Goal: Navigation & Orientation: Find specific page/section

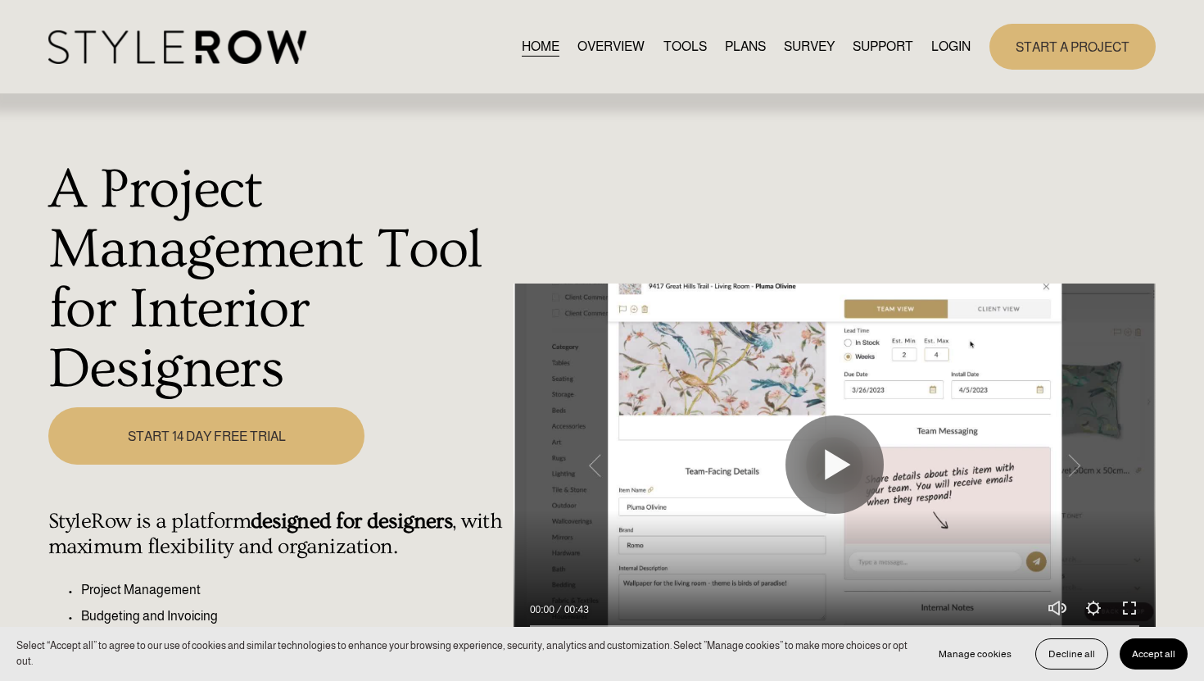
click at [592, 50] on link "LOGIN" at bounding box center [950, 46] width 39 height 22
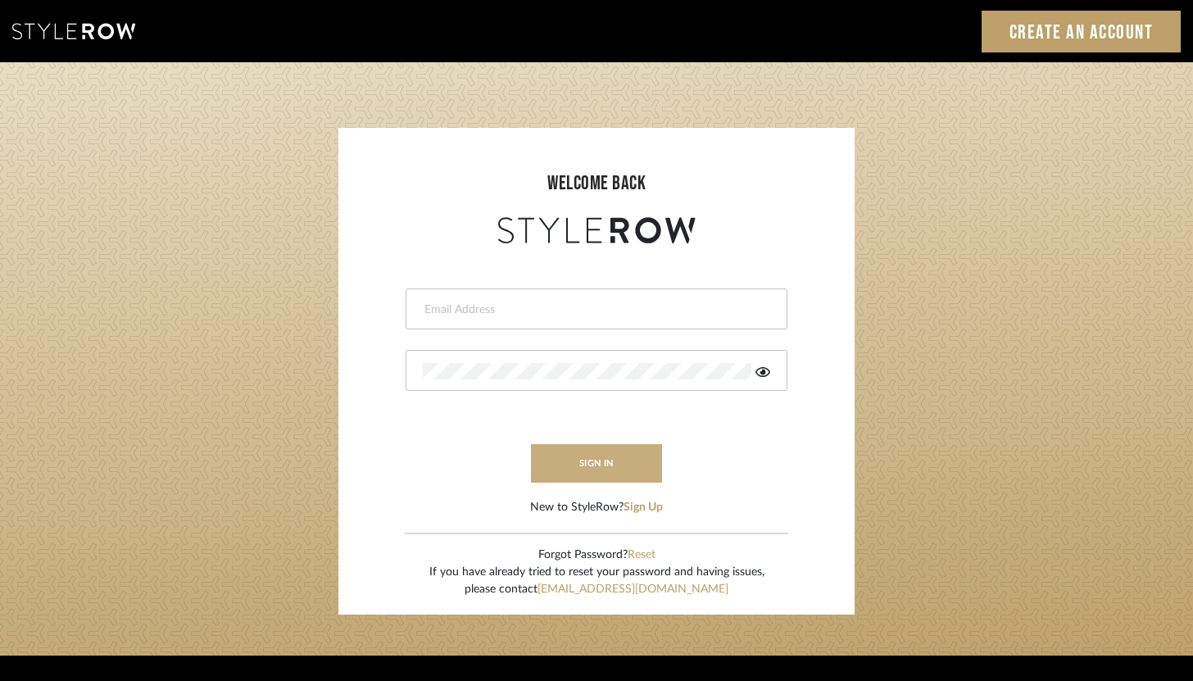
type input "[PERSON_NAME][EMAIL_ADDRESS][DOMAIN_NAME]"
click at [589, 455] on button "sign in" at bounding box center [596, 463] width 131 height 39
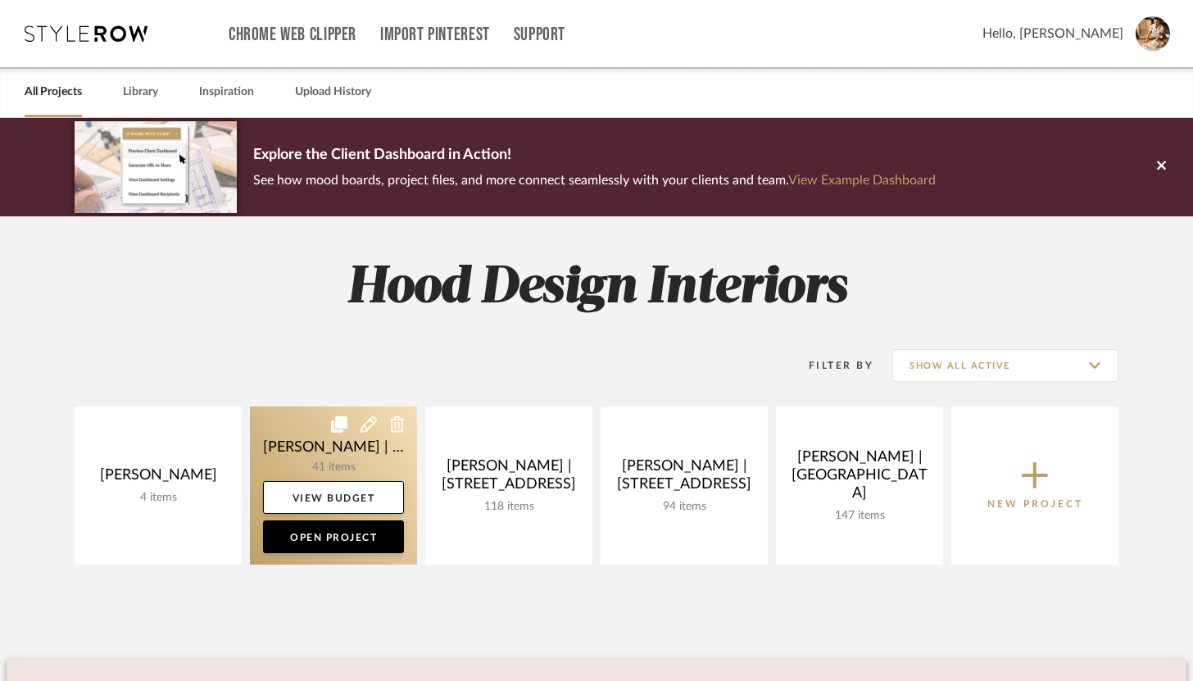
click at [339, 464] on link at bounding box center [333, 485] width 167 height 158
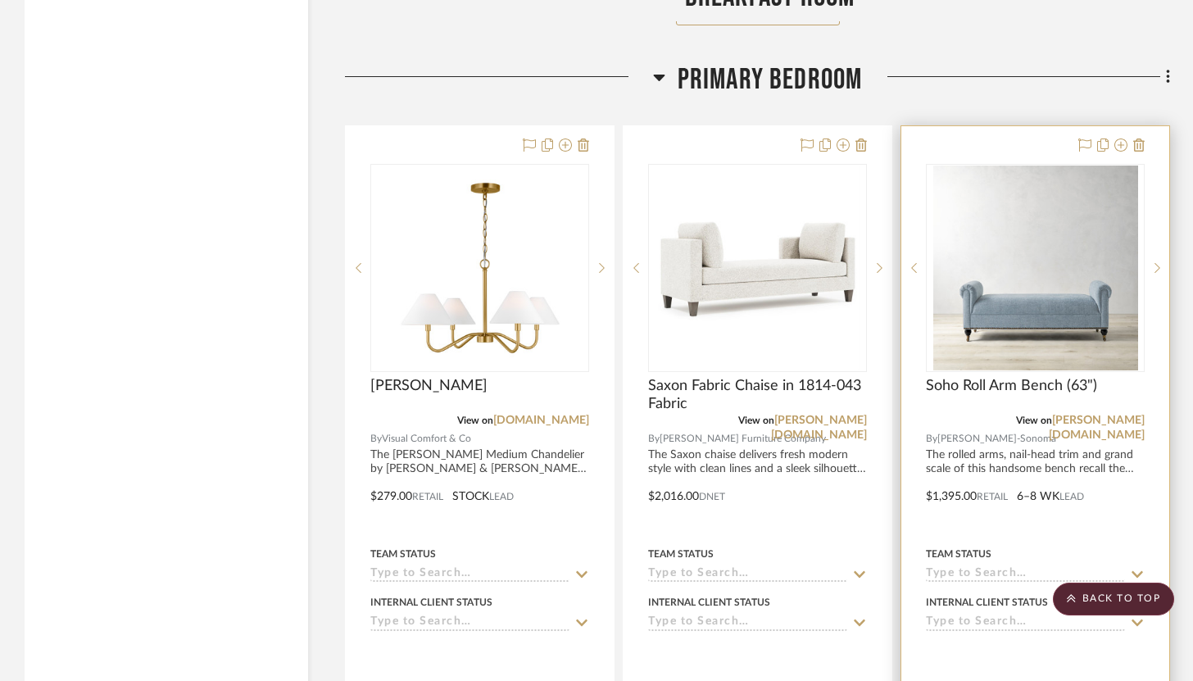
scroll to position [6826, 0]
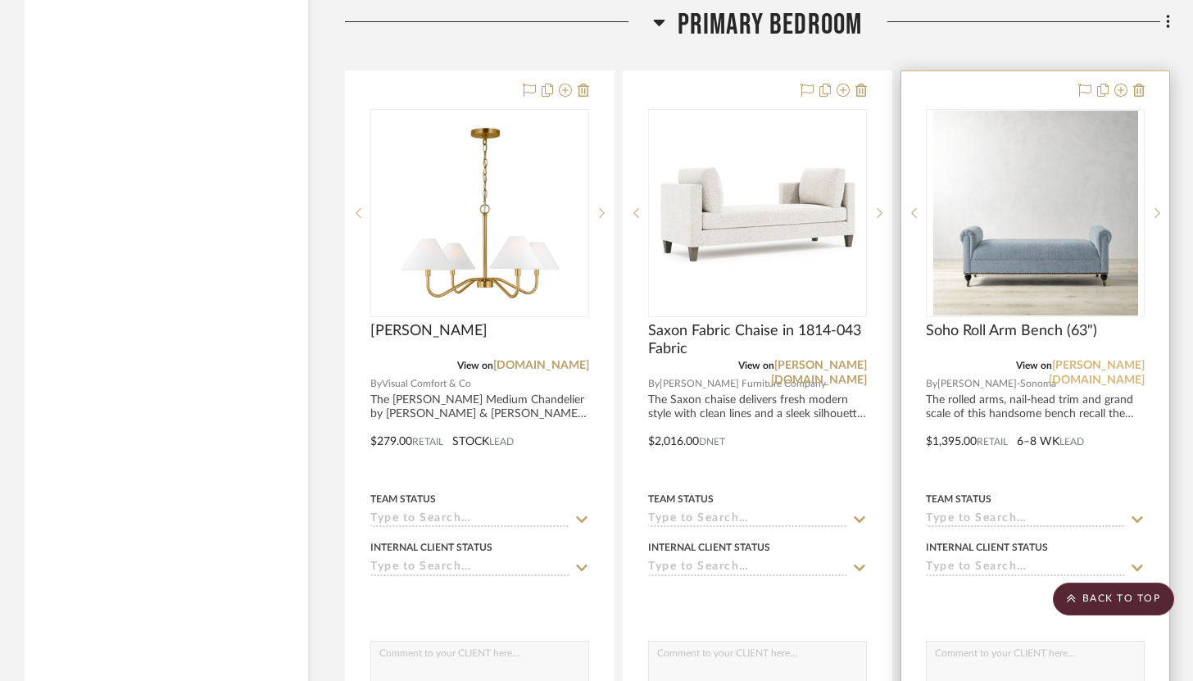
click at [1096, 364] on link "williams-sonoma.com" at bounding box center [1097, 373] width 96 height 26
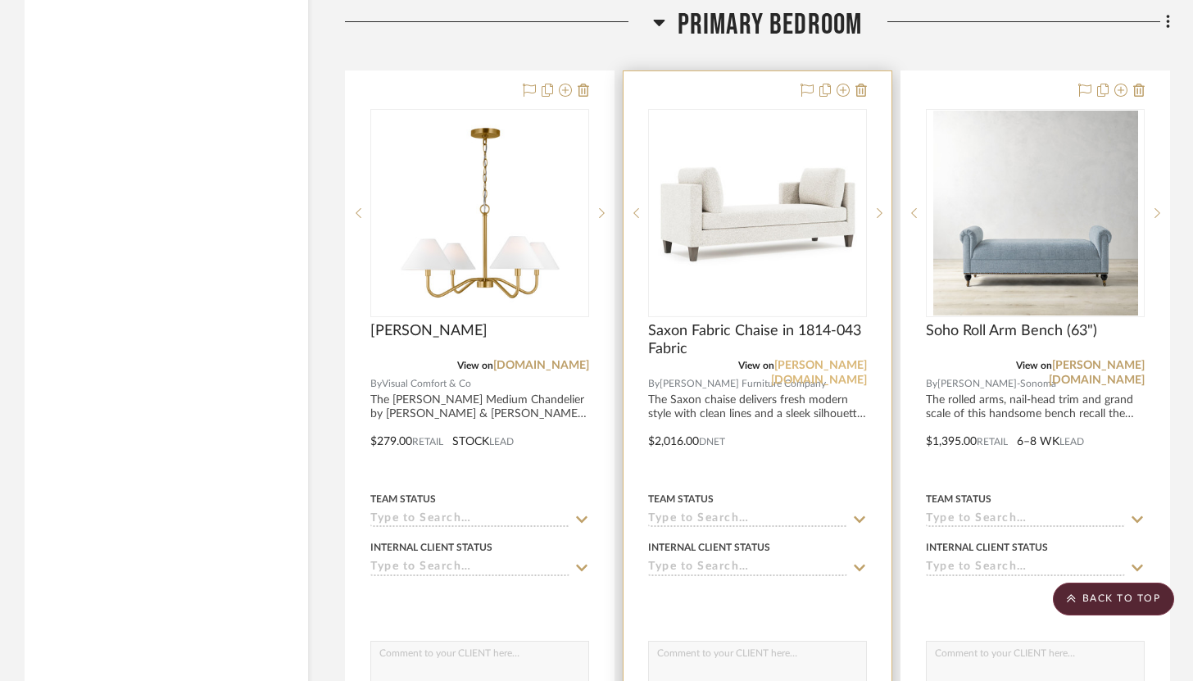
click at [827, 360] on link "bernhardt.com" at bounding box center [819, 373] width 96 height 26
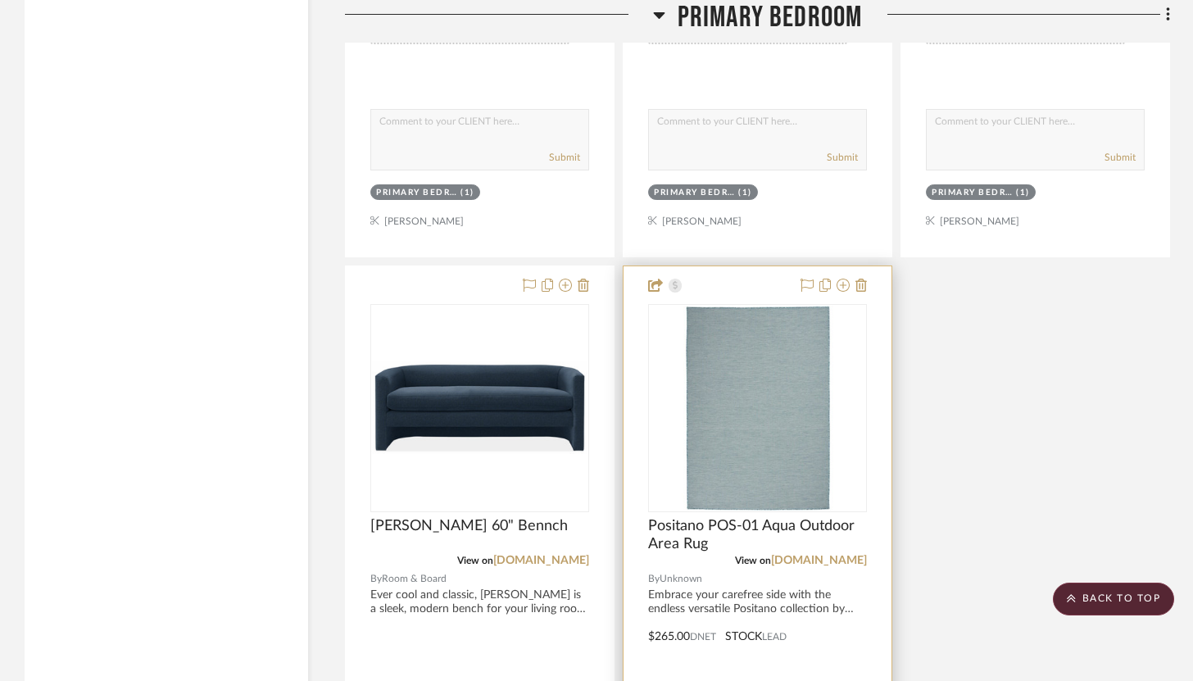
scroll to position [7366, 0]
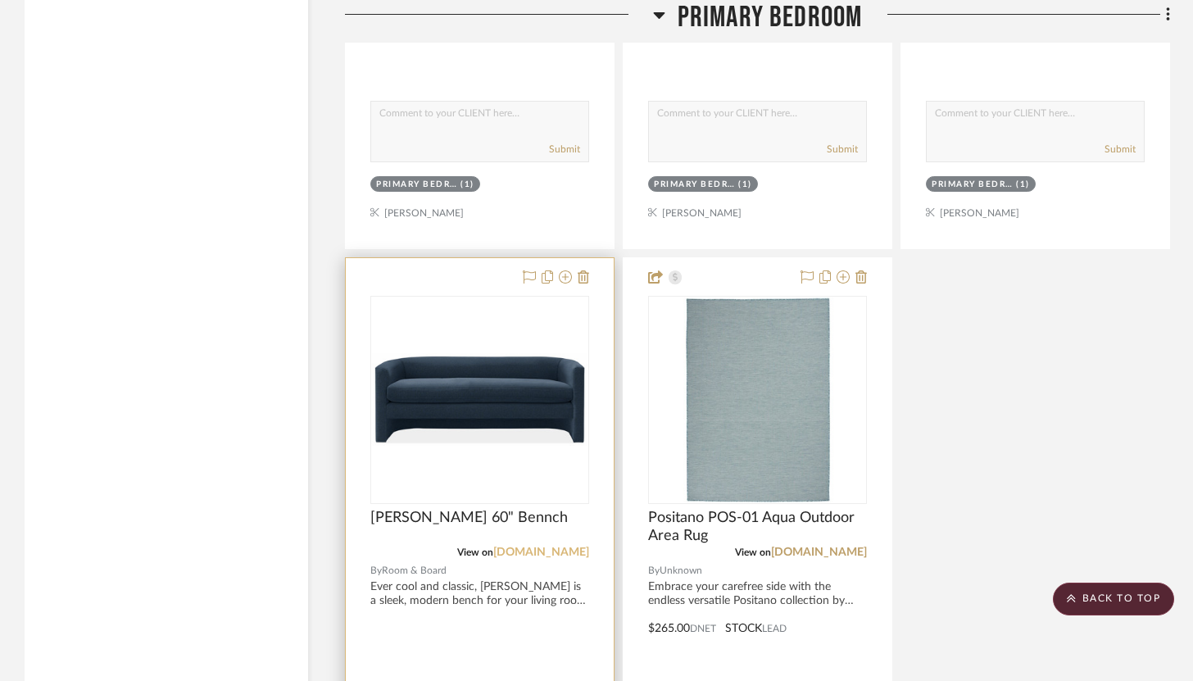
click at [546, 546] on link "roomandboard.com" at bounding box center [541, 551] width 96 height 11
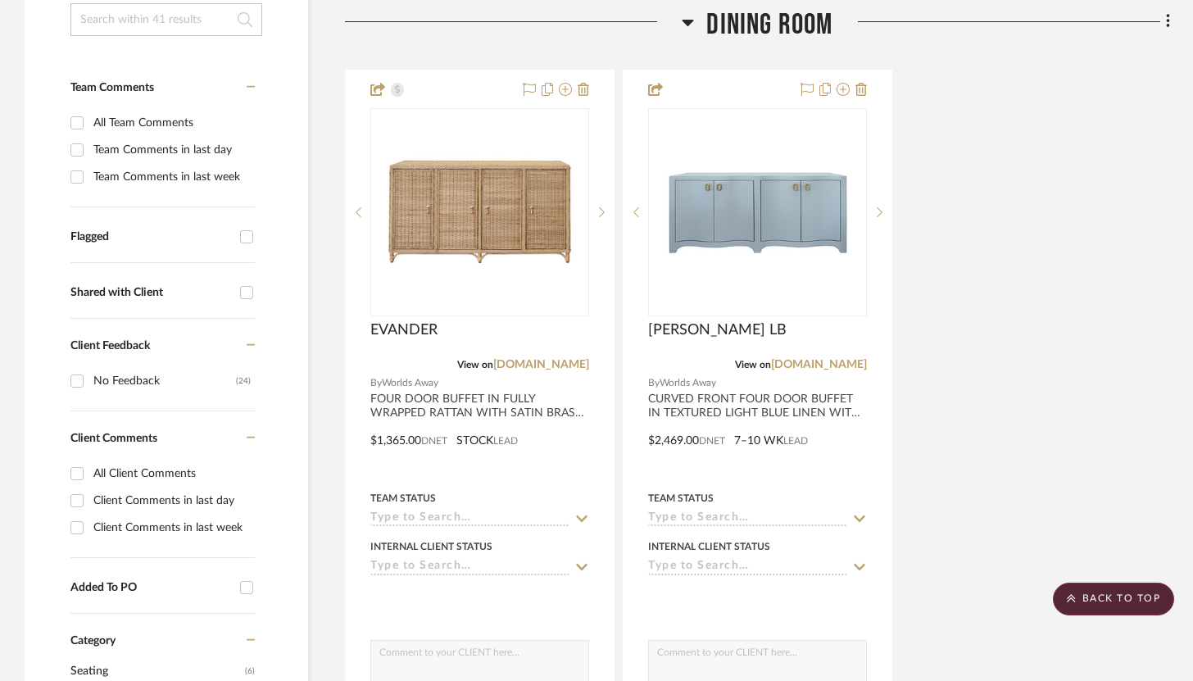
scroll to position [418, 0]
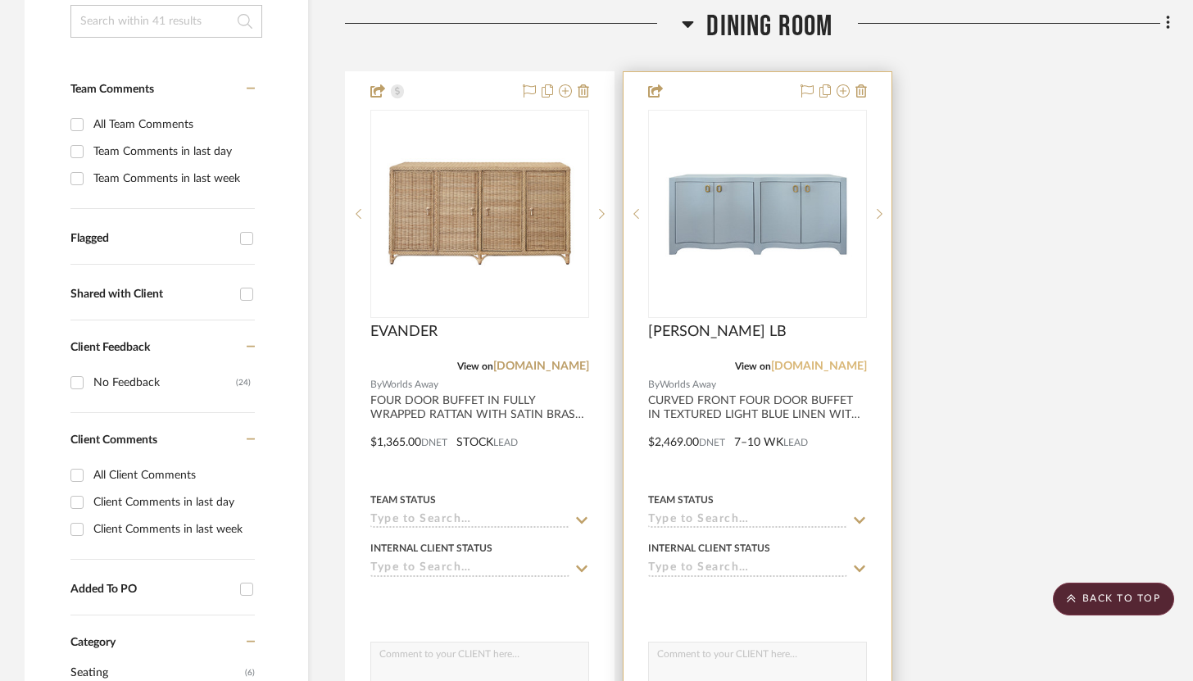
click at [835, 363] on link "worlds-away.com" at bounding box center [819, 365] width 96 height 11
